Goal: Task Accomplishment & Management: Manage account settings

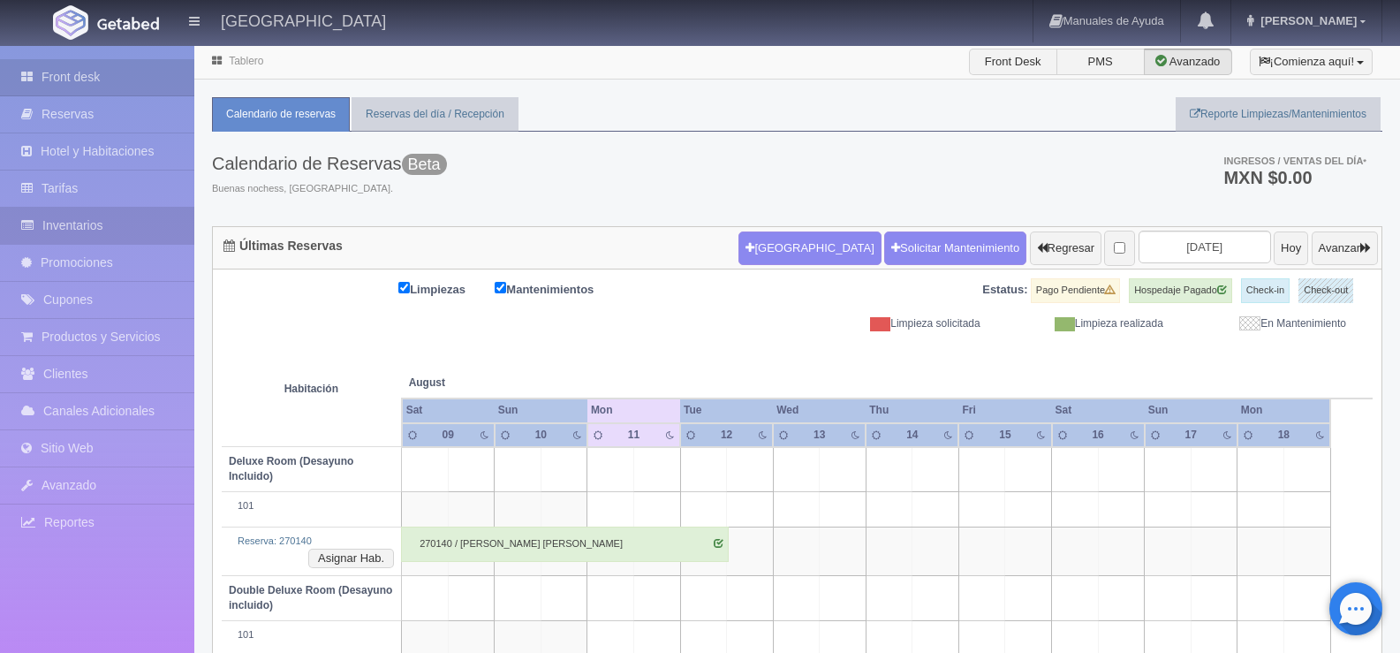
click at [81, 226] on link "Inventarios" at bounding box center [97, 226] width 194 height 36
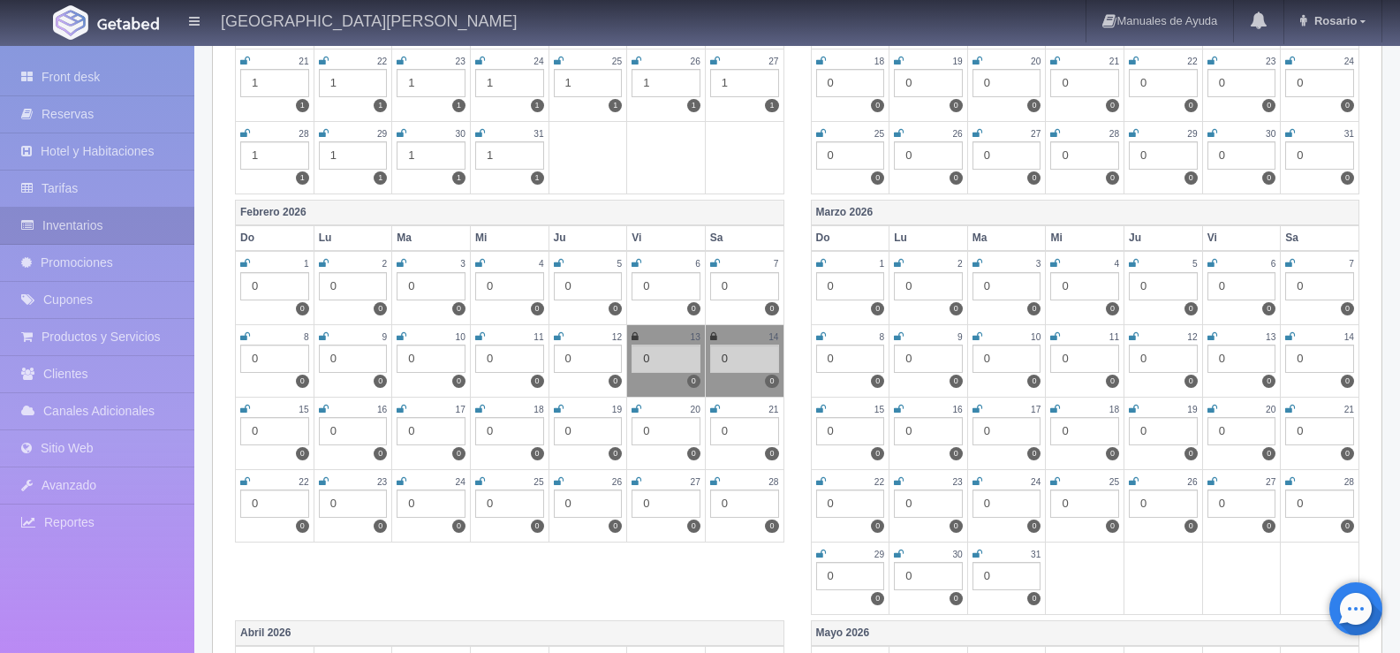
scroll to position [1589, 0]
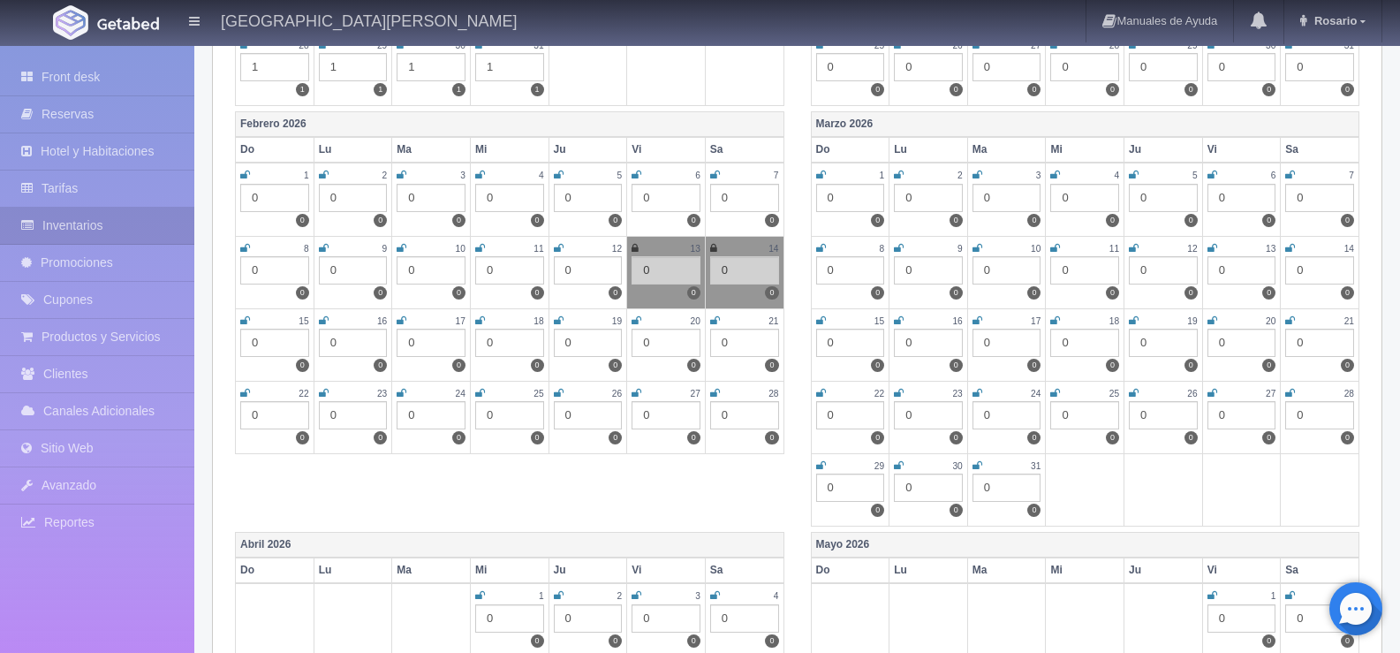
click at [636, 398] on icon at bounding box center [636, 393] width 10 height 11
click at [713, 398] on icon at bounding box center [715, 393] width 10 height 11
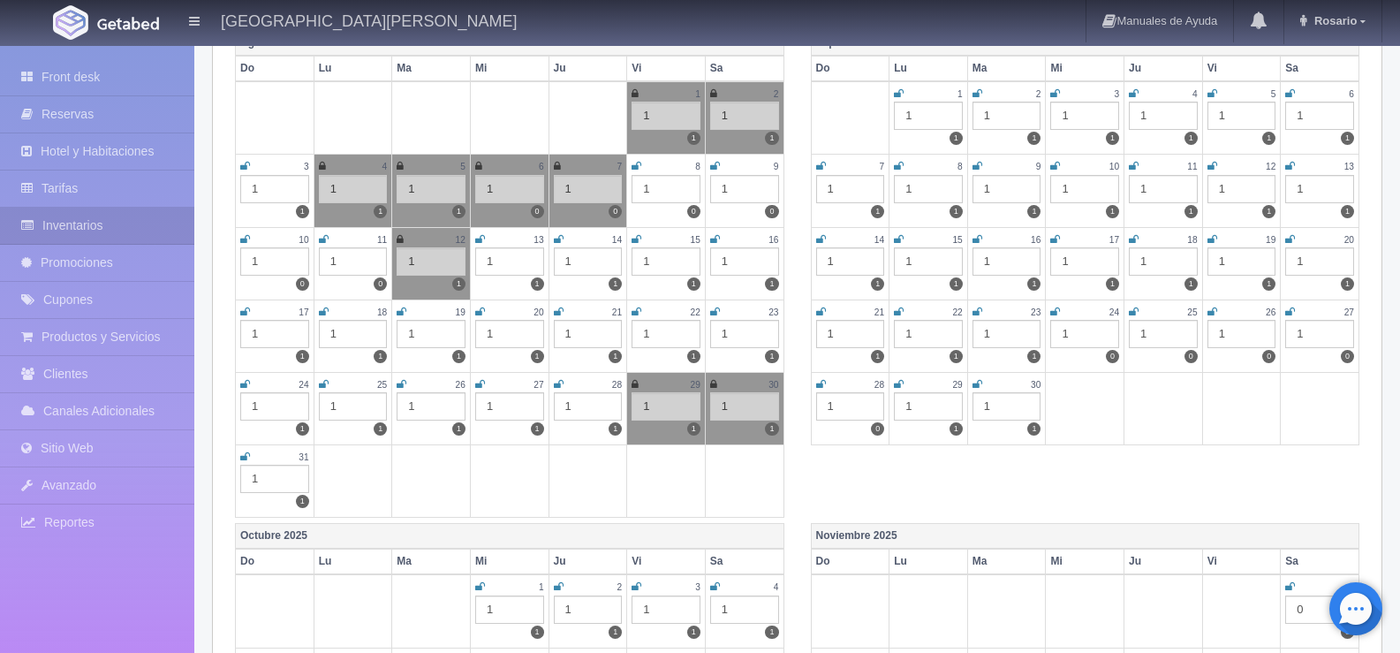
scroll to position [0, 0]
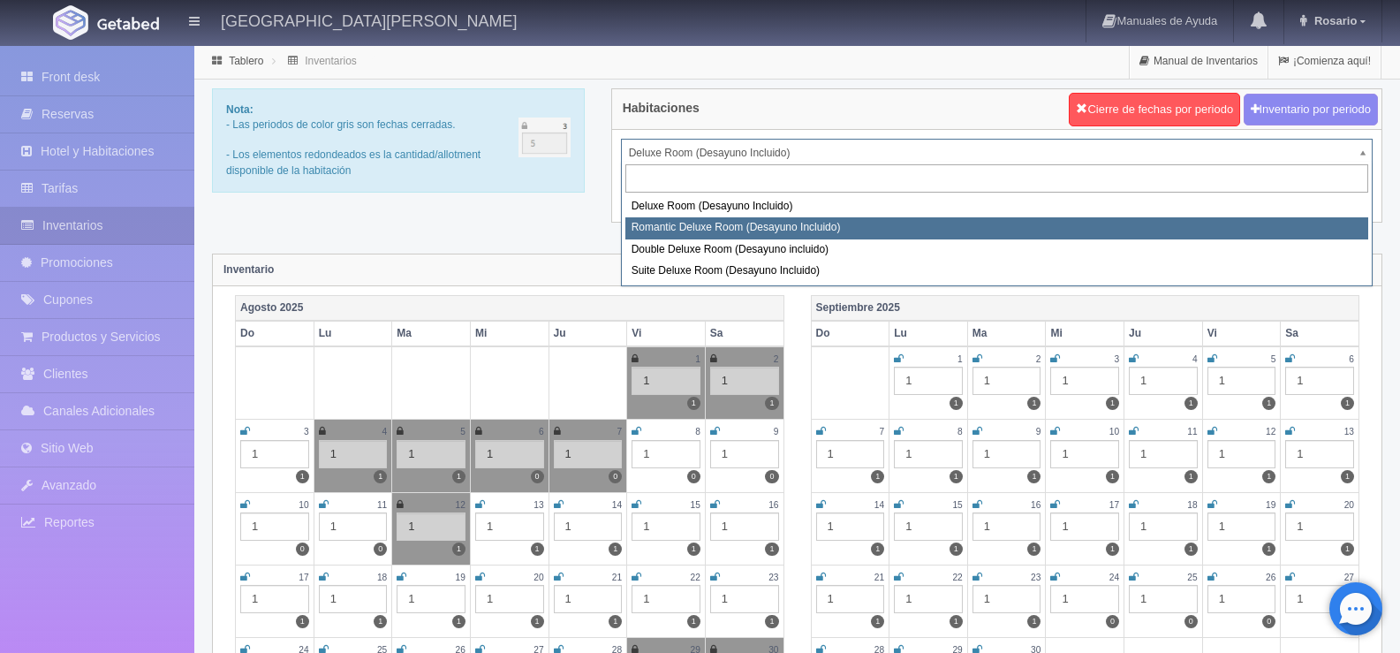
select select "625"
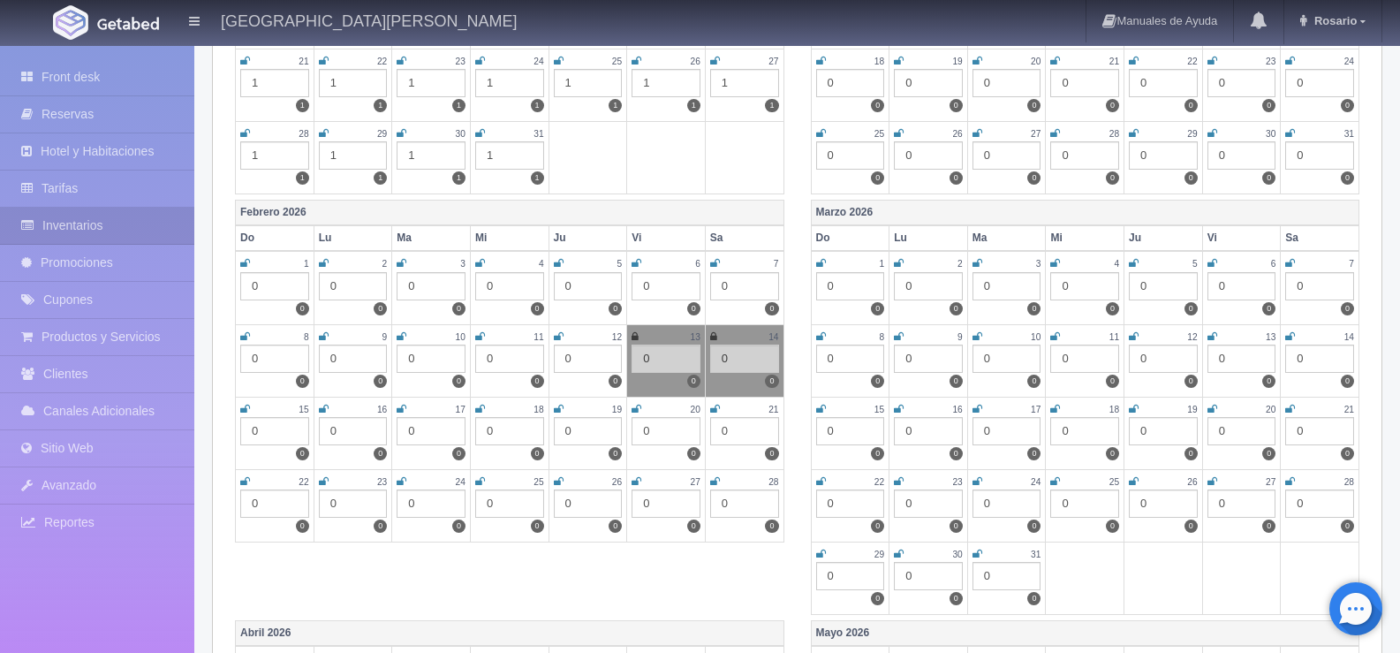
scroll to position [1589, 0]
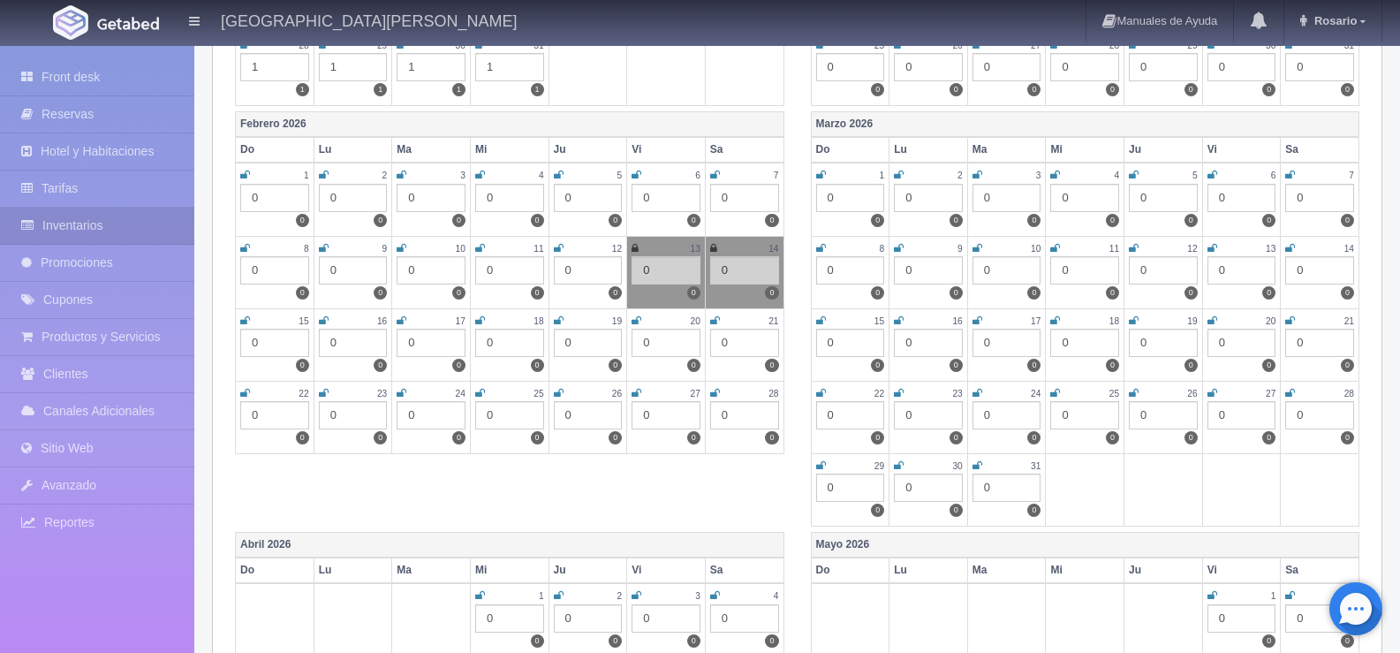
click at [637, 398] on icon at bounding box center [636, 393] width 10 height 11
click at [713, 398] on icon at bounding box center [715, 393] width 10 height 11
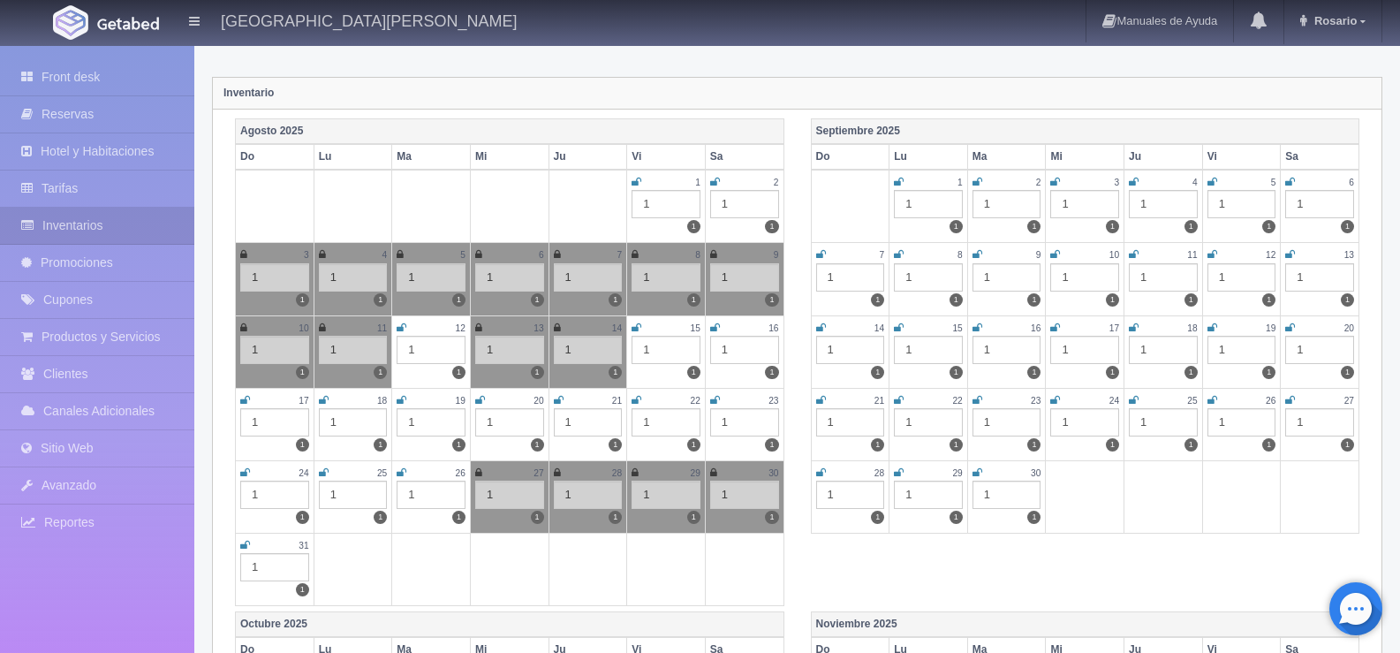
scroll to position [0, 0]
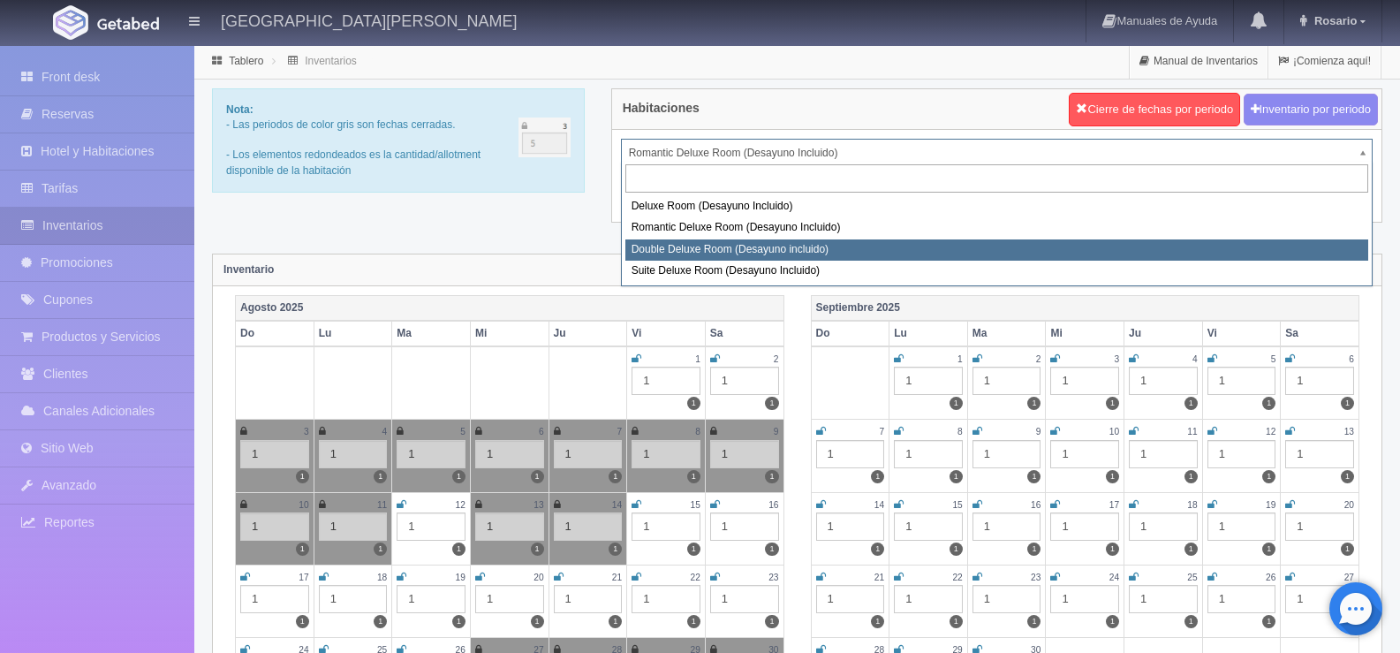
select select "627"
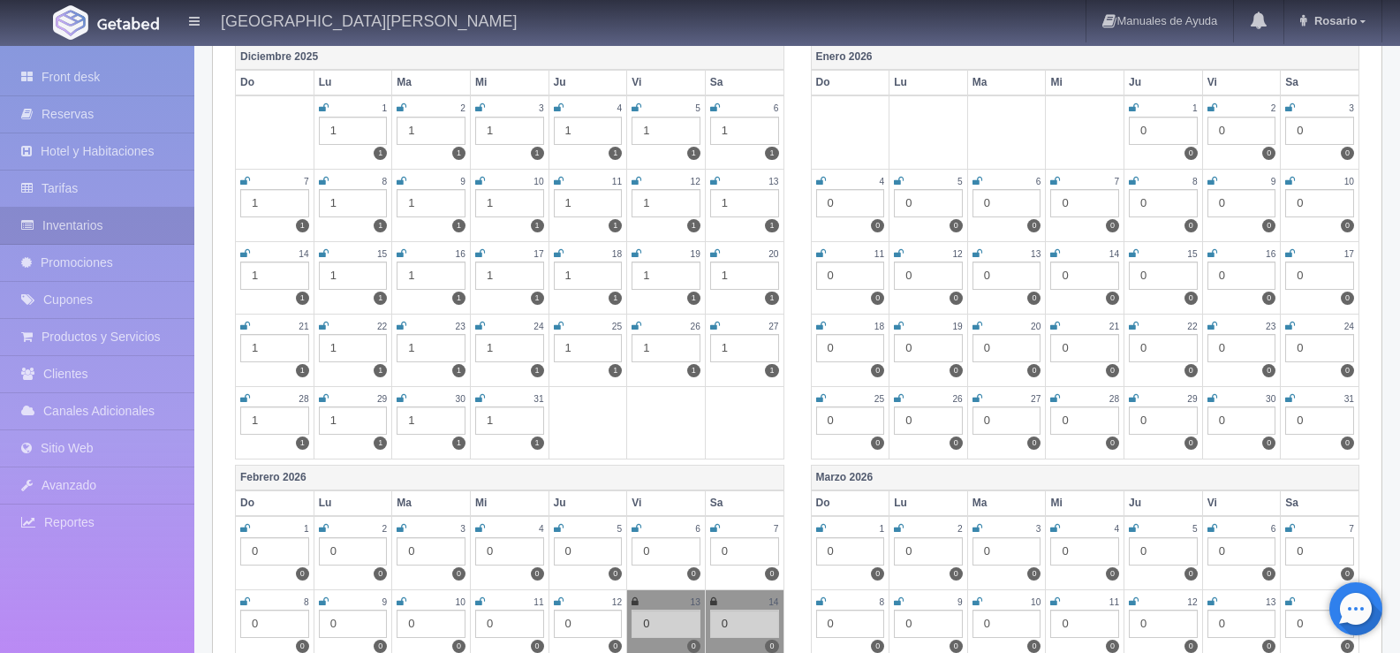
scroll to position [1589, 0]
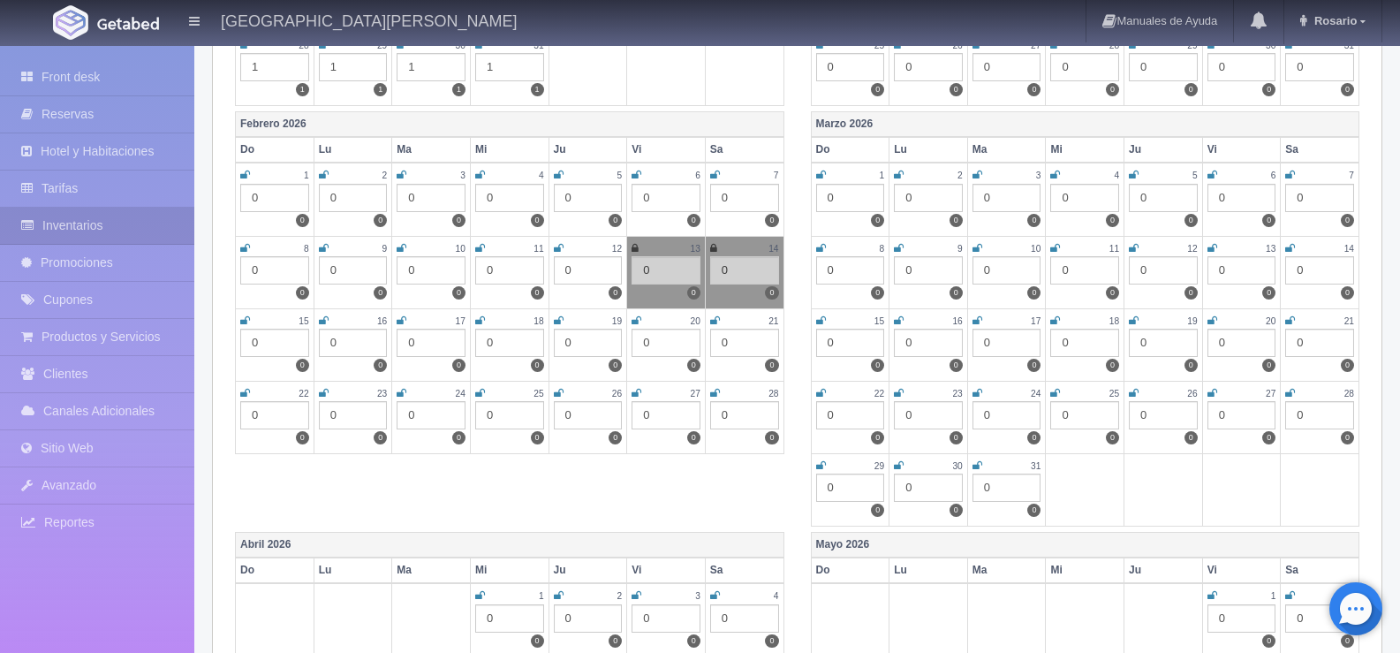
click at [635, 398] on icon at bounding box center [636, 393] width 10 height 11
click at [719, 398] on icon at bounding box center [715, 393] width 10 height 11
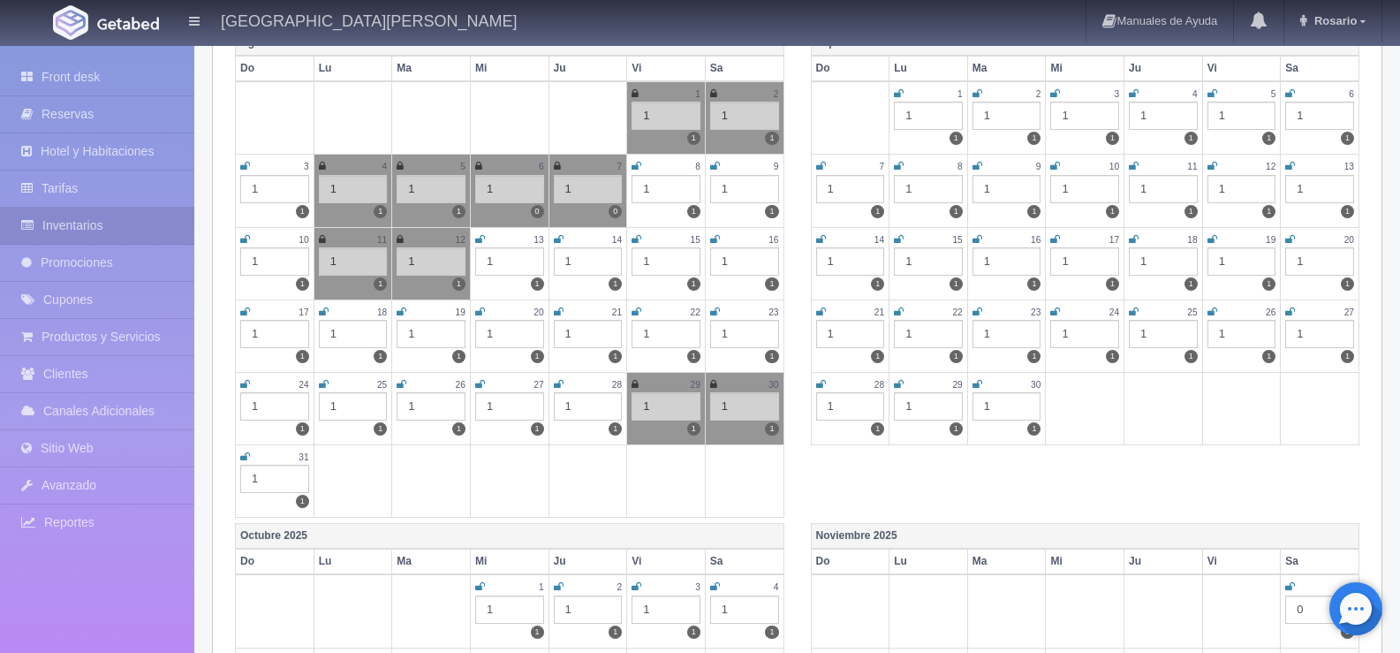
scroll to position [0, 0]
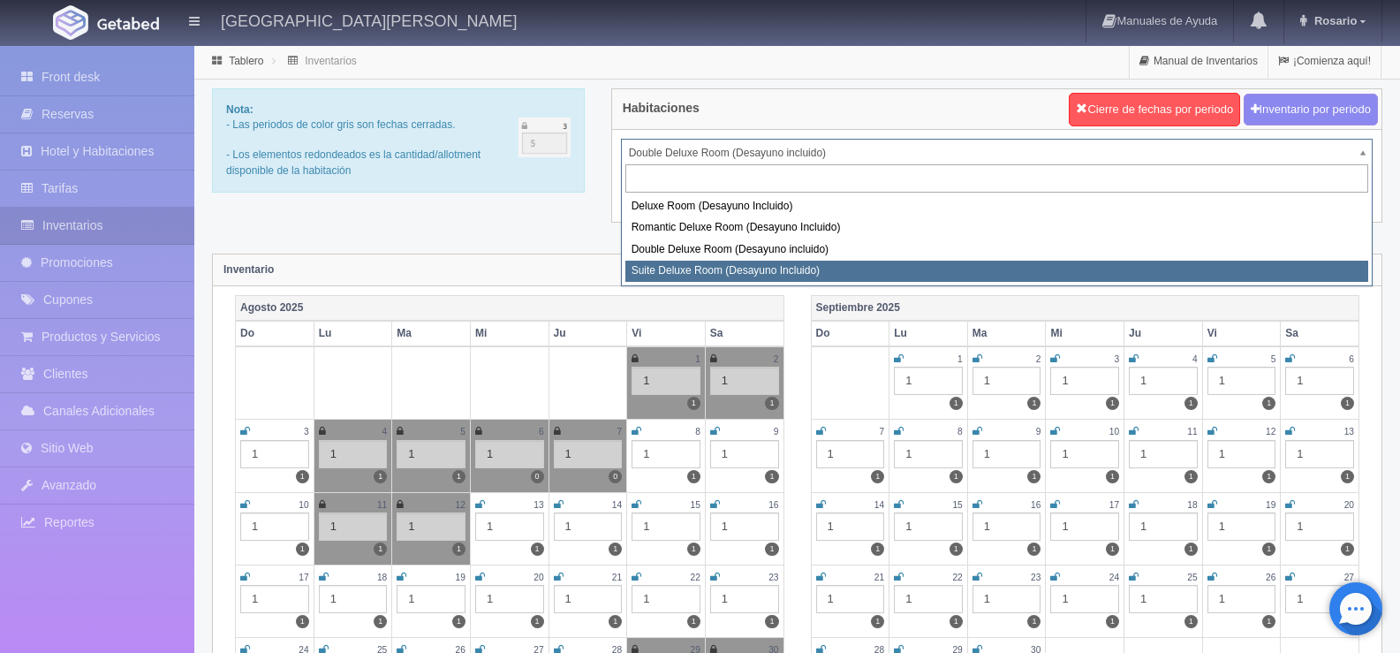
select select "628"
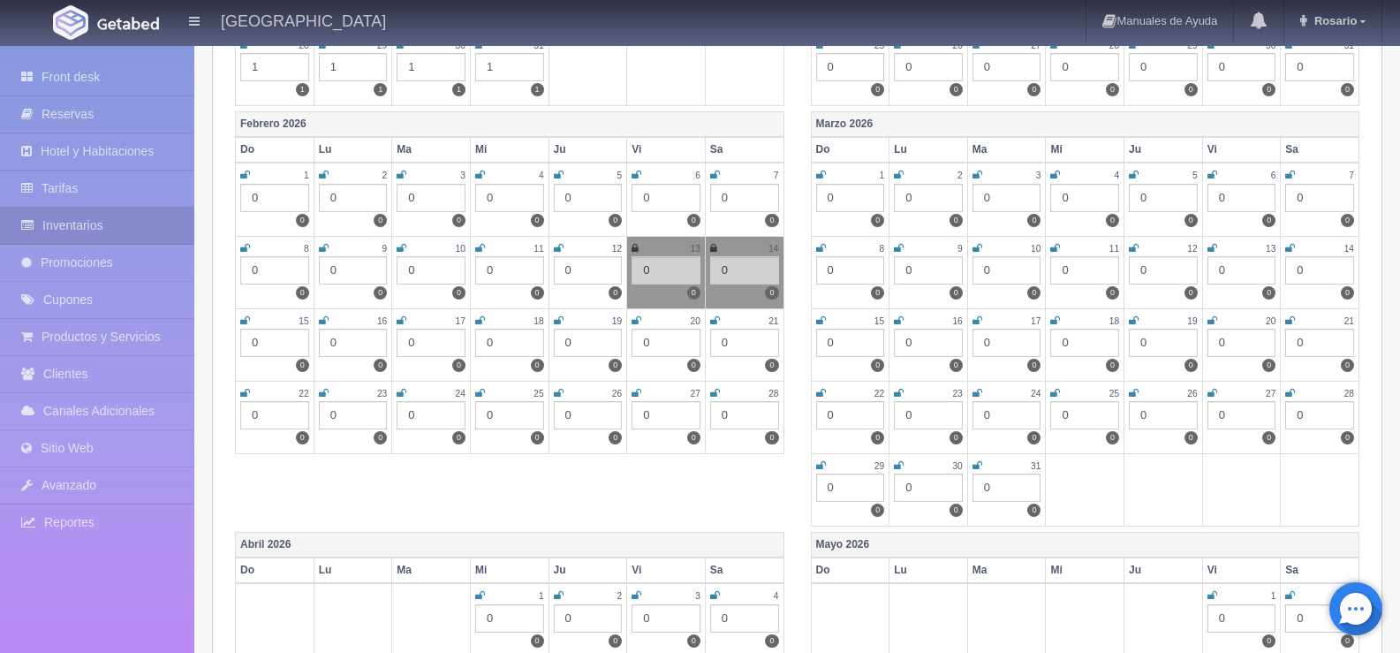
scroll to position [1501, 0]
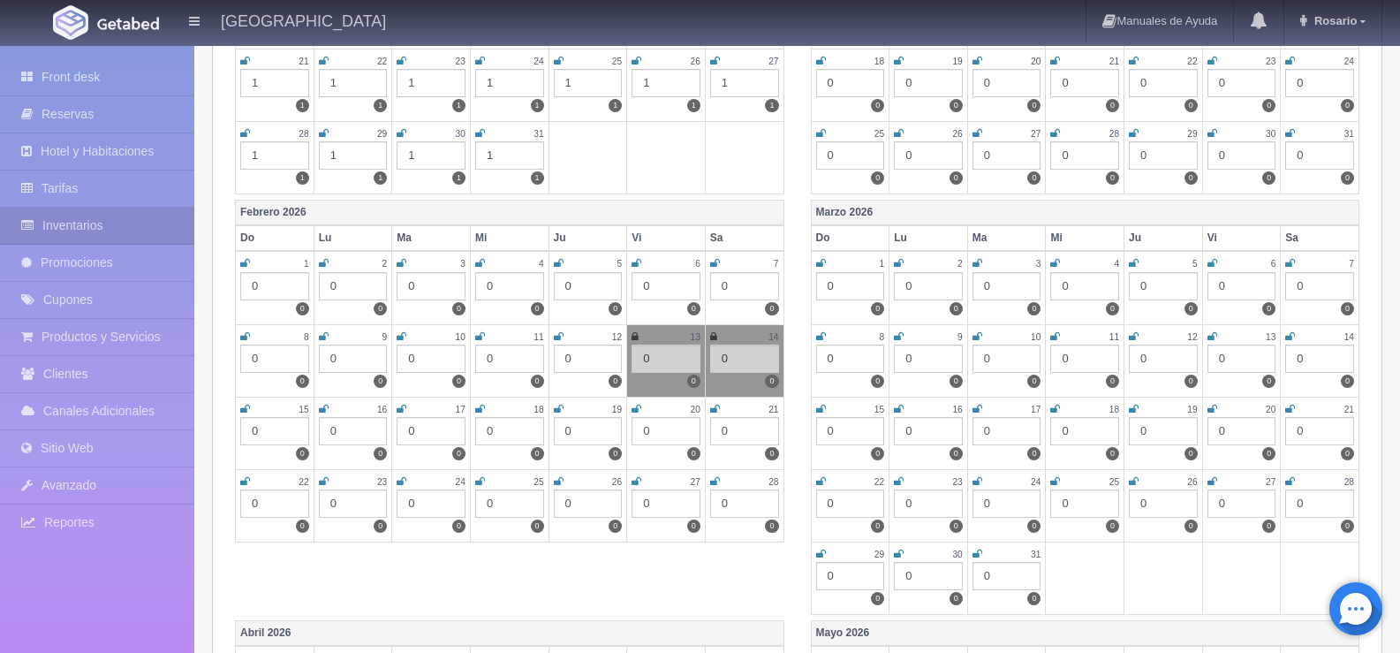
click at [635, 487] on icon at bounding box center [636, 481] width 10 height 11
click at [717, 487] on icon at bounding box center [715, 481] width 10 height 11
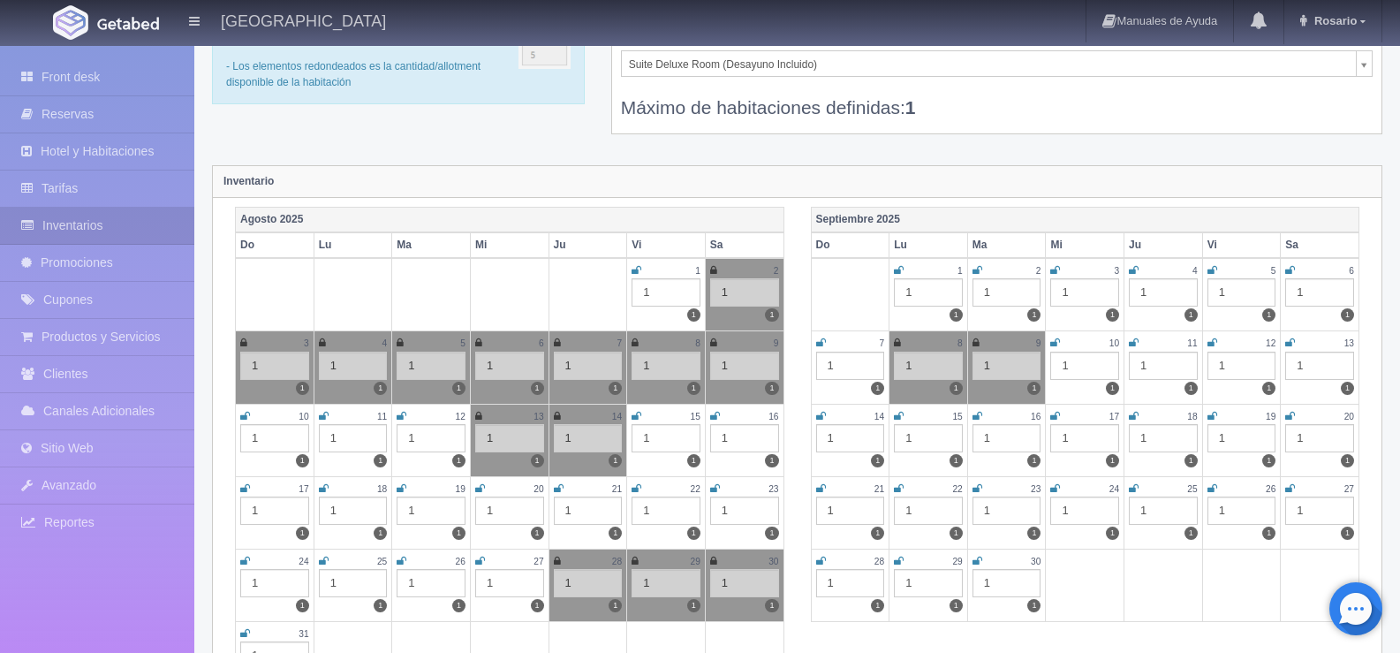
scroll to position [0, 0]
